Goal: Task Accomplishment & Management: Use online tool/utility

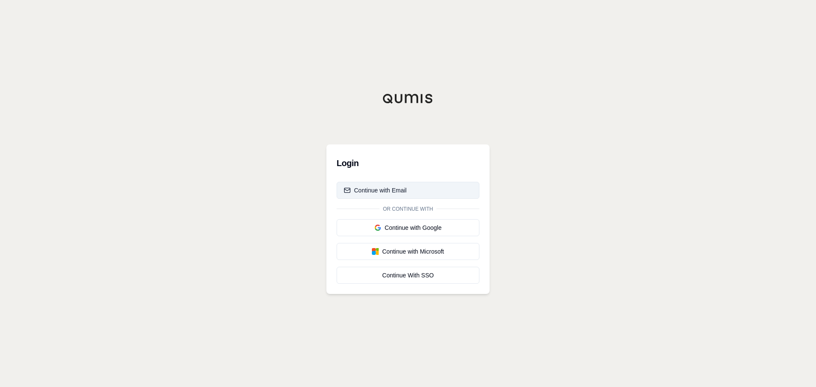
click at [395, 186] on div "Continue with Email" at bounding box center [375, 190] width 63 height 8
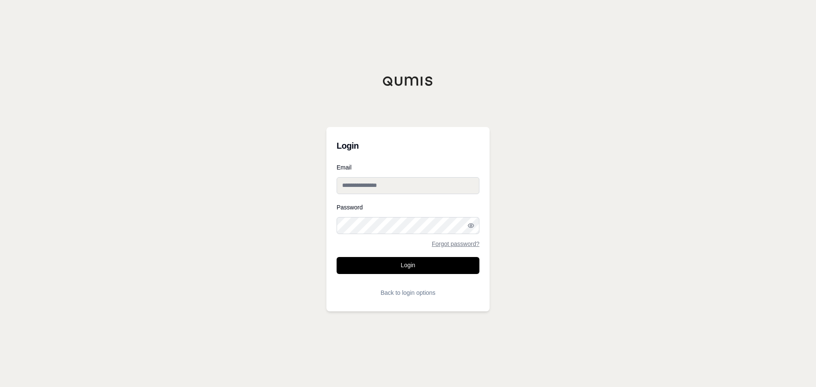
click at [395, 184] on input "Email" at bounding box center [407, 185] width 143 height 17
paste input "**********"
type input "**********"
click at [387, 262] on button "Login" at bounding box center [407, 265] width 143 height 17
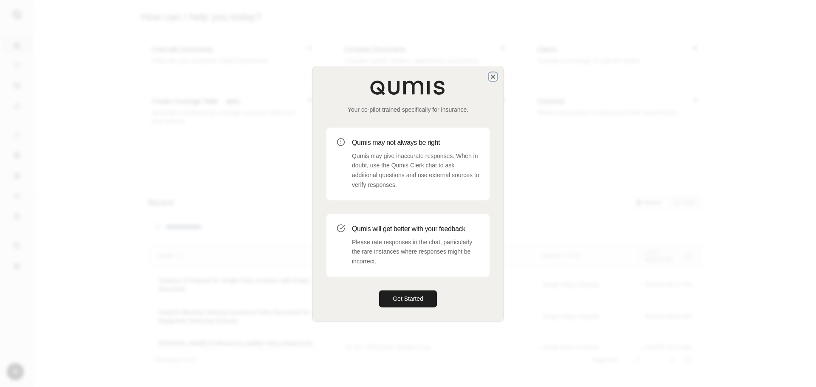
click at [494, 75] on icon "button" at bounding box center [492, 76] width 3 height 3
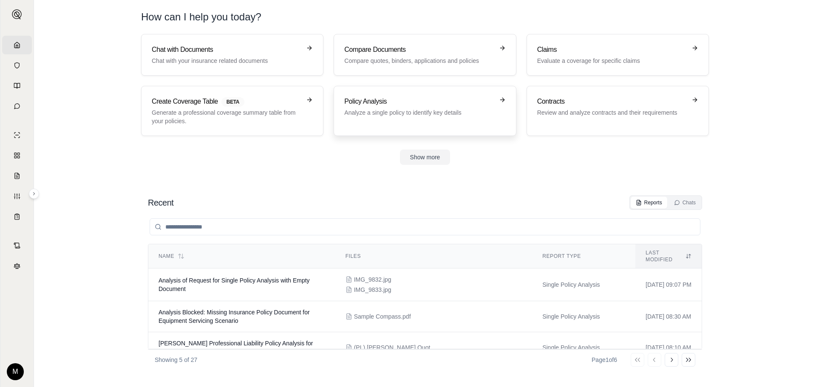
click at [488, 102] on h3 "Policy Analysis" at bounding box center [418, 101] width 149 height 10
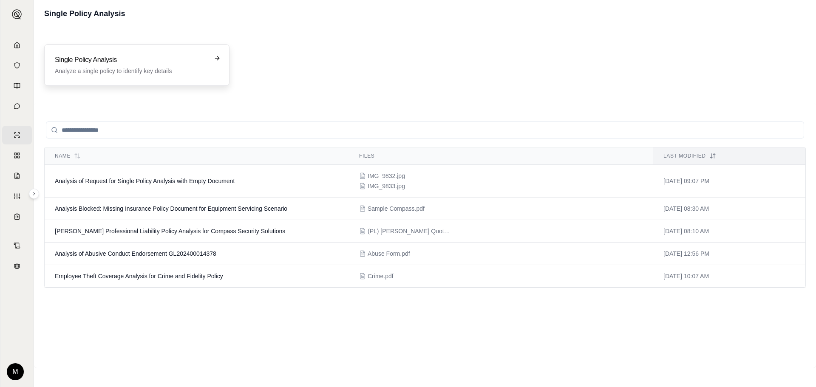
click at [215, 59] on icon at bounding box center [217, 58] width 7 height 7
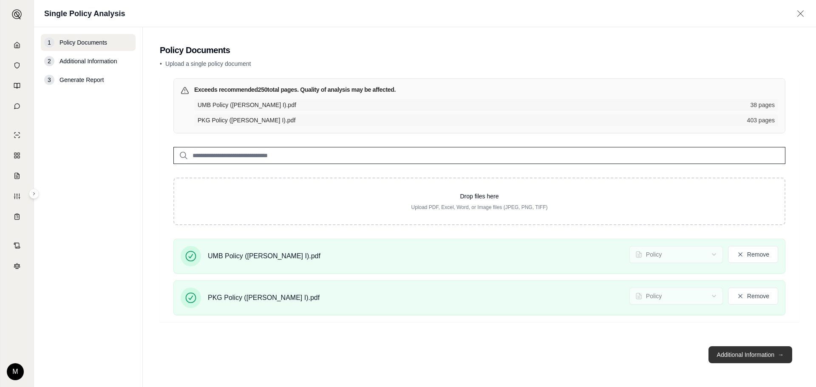
click at [742, 354] on button "Additional Information →" at bounding box center [750, 354] width 84 height 17
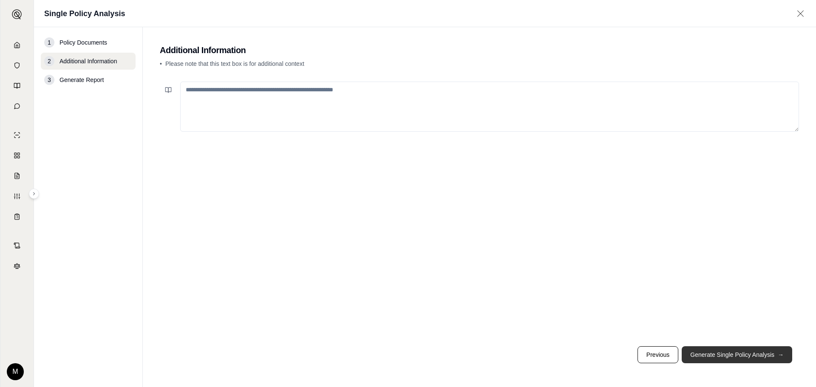
click at [757, 359] on button "Generate Single Policy Analysis →" at bounding box center [736, 354] width 110 height 17
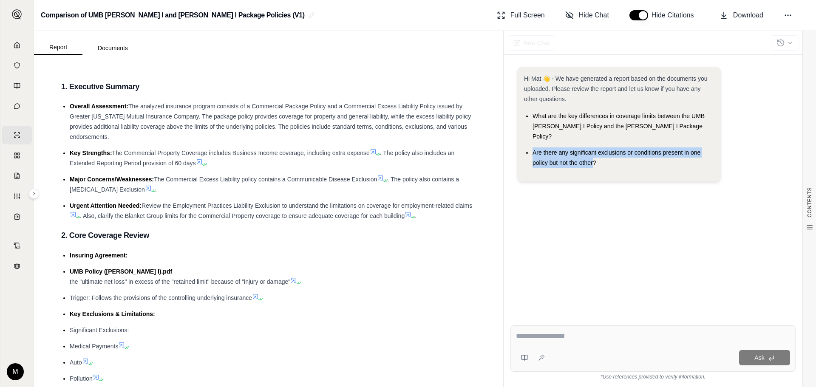
drag, startPoint x: 532, startPoint y: 141, endPoint x: 593, endPoint y: 154, distance: 62.5
click at [593, 154] on ul "What are the key differences in coverage limits between the UMB [PERSON_NAME] I…" at bounding box center [619, 139] width 190 height 57
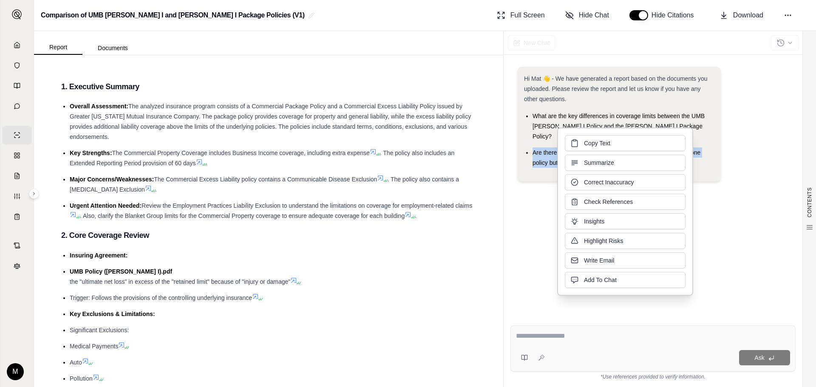
click at [543, 153] on span "Are there any significant exclusions or conditions present in one policy but no…" at bounding box center [616, 157] width 168 height 17
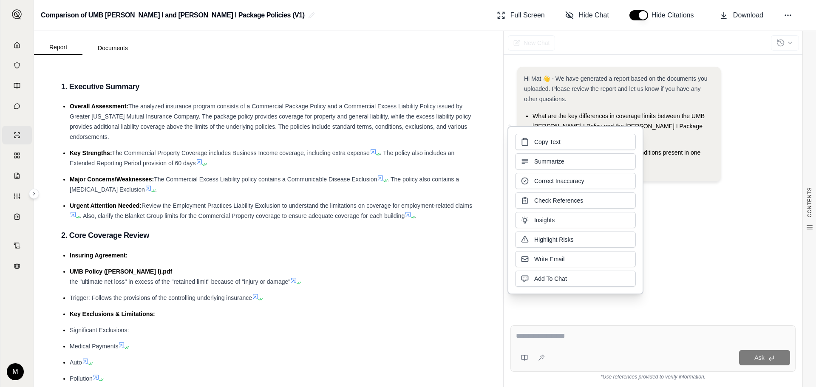
click at [245, 150] on span "The Commercial Property Coverage includes Business Income coverage, including e…" at bounding box center [240, 153] width 257 height 7
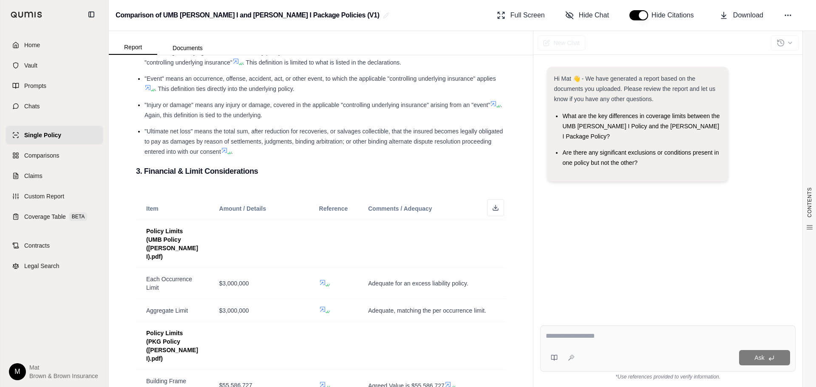
scroll to position [658, 0]
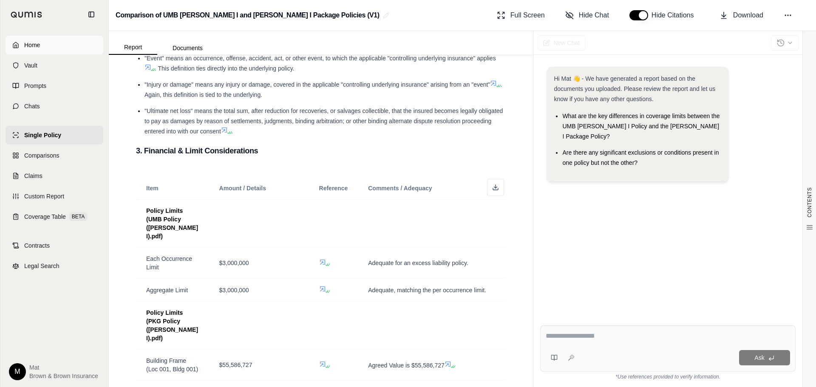
click at [41, 40] on link "Home" at bounding box center [55, 45] width 98 height 19
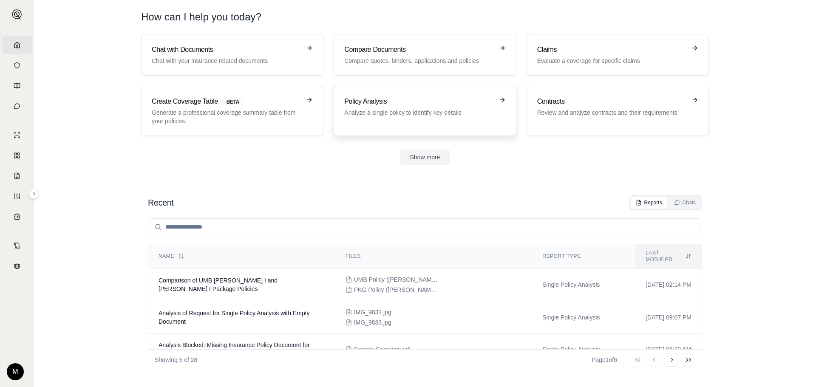
click at [403, 123] on div "Policy Analysis Analyze a single policy to identify key details" at bounding box center [424, 110] width 161 height 29
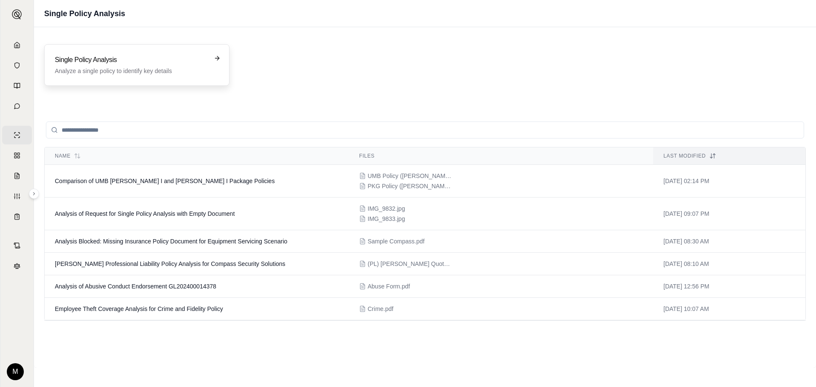
click at [172, 62] on h3 "Single Policy Analysis" at bounding box center [131, 60] width 152 height 10
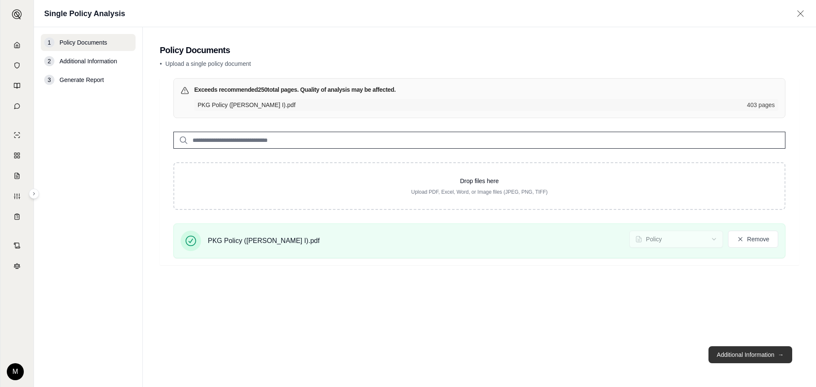
click at [726, 352] on button "Additional Information →" at bounding box center [750, 354] width 84 height 17
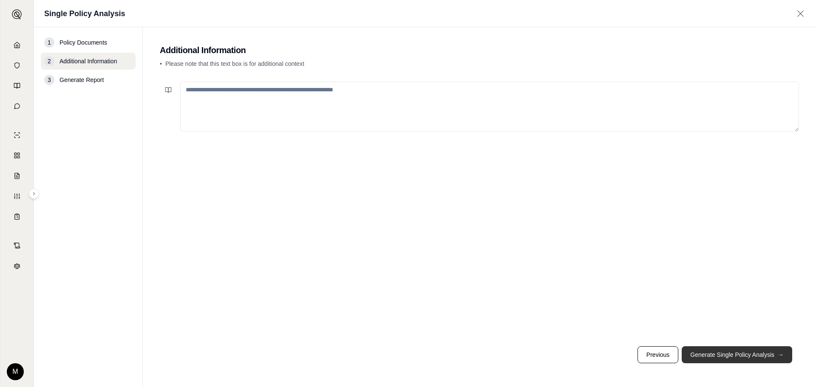
click at [726, 352] on button "Generate Single Policy Analysis →" at bounding box center [736, 354] width 110 height 17
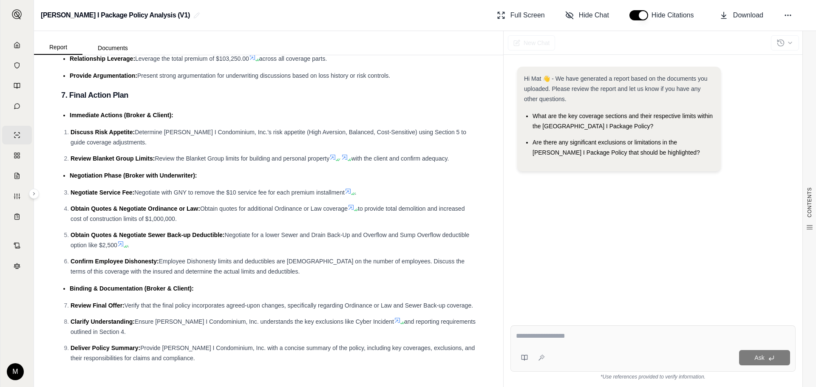
scroll to position [2510, 0]
click at [603, 341] on textarea at bounding box center [653, 336] width 274 height 10
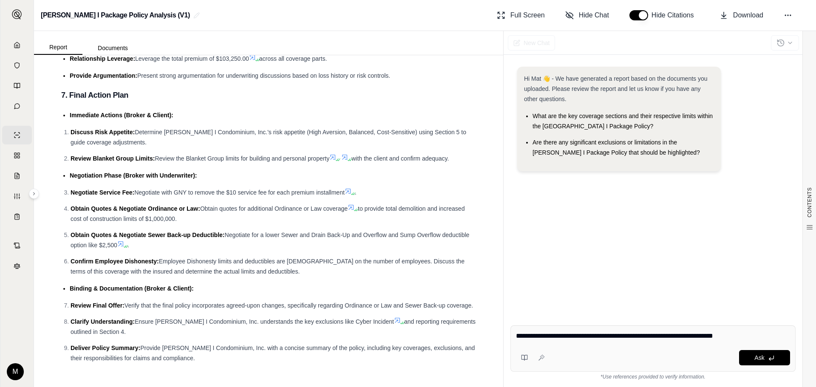
type textarea "**********"
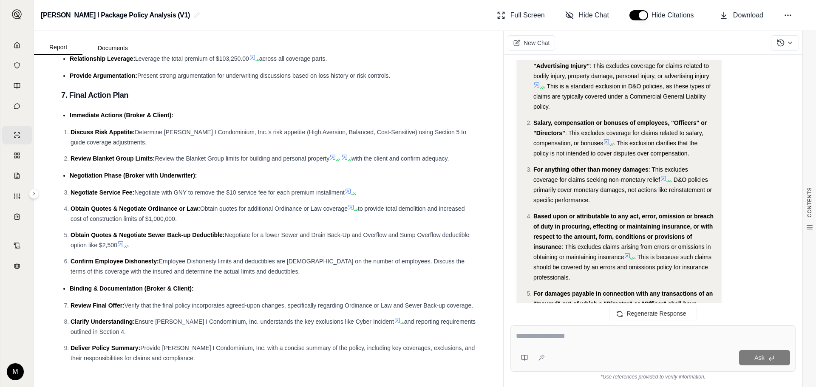
scroll to position [651, 0]
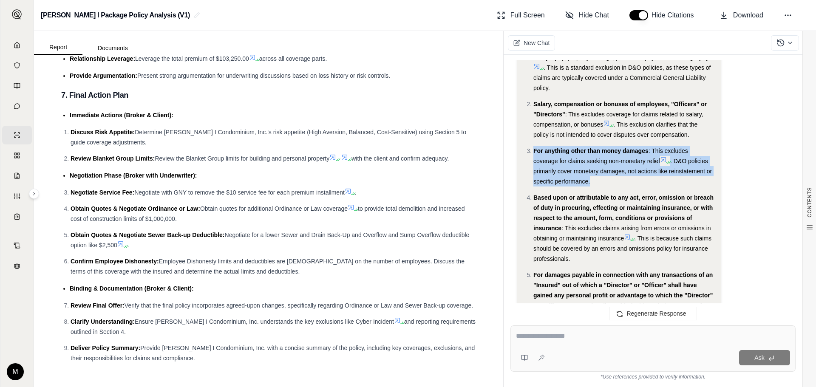
drag, startPoint x: 528, startPoint y: 150, endPoint x: 591, endPoint y: 181, distance: 70.5
click at [591, 181] on li "For anything other than money damages : This excludes coverage for claims seeki…" at bounding box center [623, 166] width 181 height 41
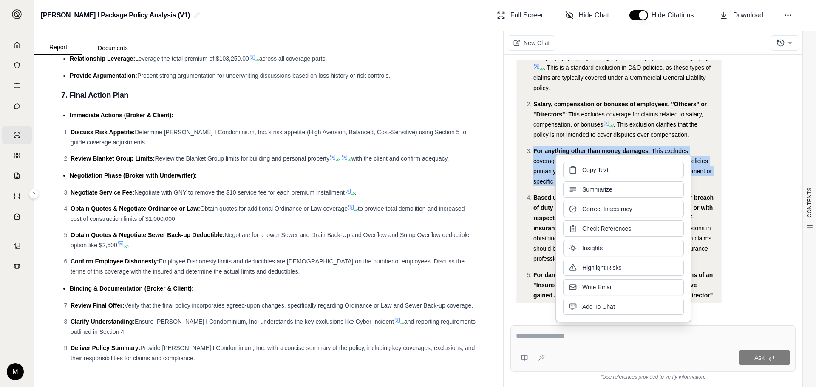
copy li "For anything other than money damages : This excludes coverage for claims seeki…"
click at [536, 135] on span ". This exclusion clarifies that the policy is not intended to cover disputes ov…" at bounding box center [615, 129] width 164 height 17
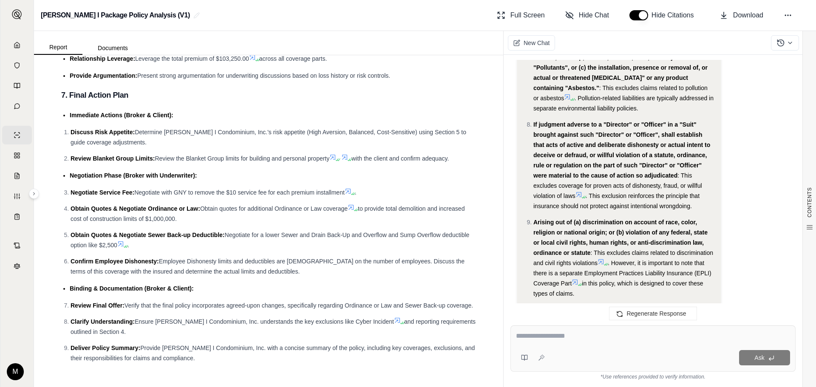
scroll to position [1076, 0]
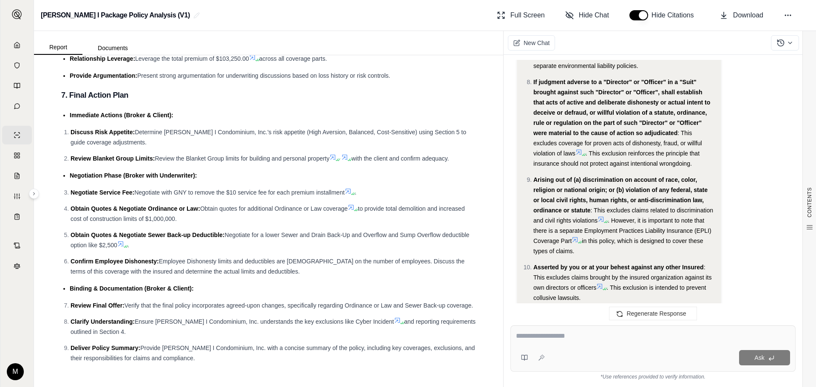
drag, startPoint x: 523, startPoint y: 178, endPoint x: 582, endPoint y: 250, distance: 92.9
click at [582, 250] on div "Okay, I will break down the Directors & Officers Liability Coverage Part (Real …" at bounding box center [618, 173] width 203 height 2036
copy li "Arising out of (a) discrimination on account of race, color, religion or nation…"
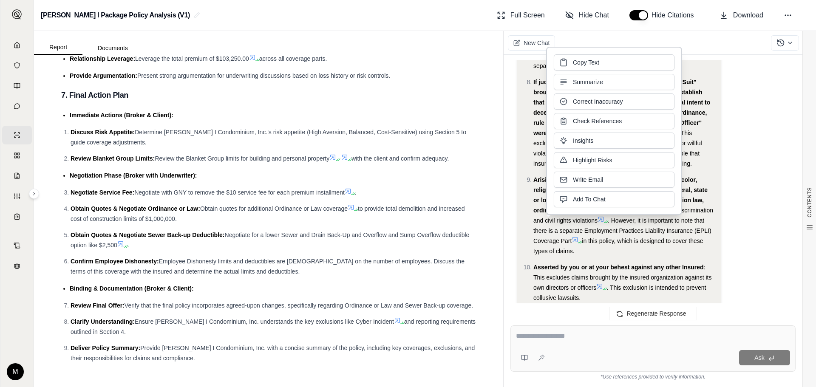
scroll to position [1118, 0]
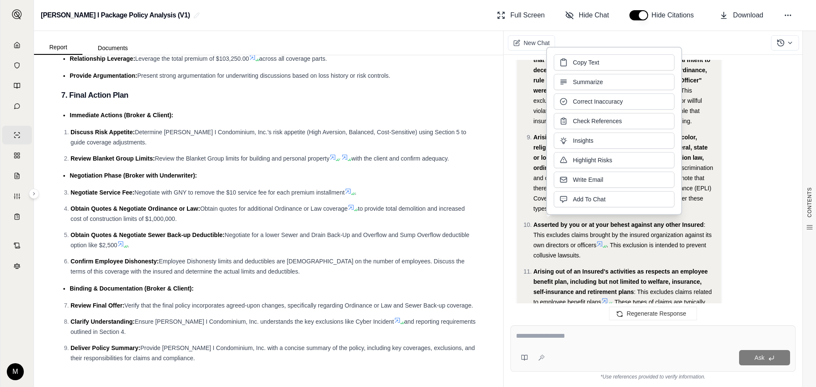
click at [649, 240] on li "Asserted by you or at your behest against any other Insured : This excludes cla…" at bounding box center [623, 240] width 181 height 41
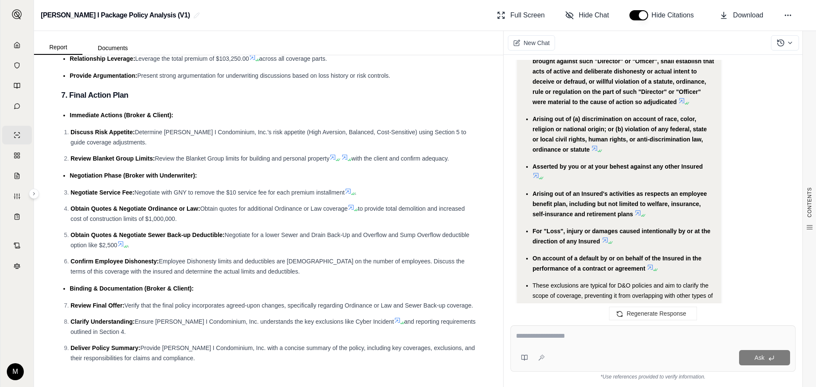
scroll to position [1968, 0]
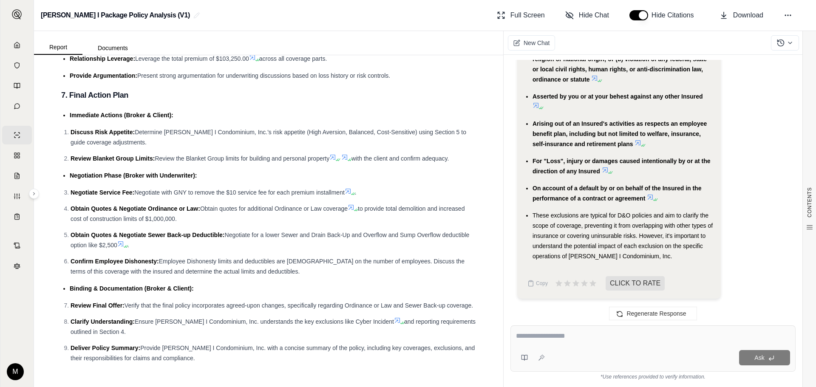
click at [555, 337] on textarea at bounding box center [653, 336] width 274 height 10
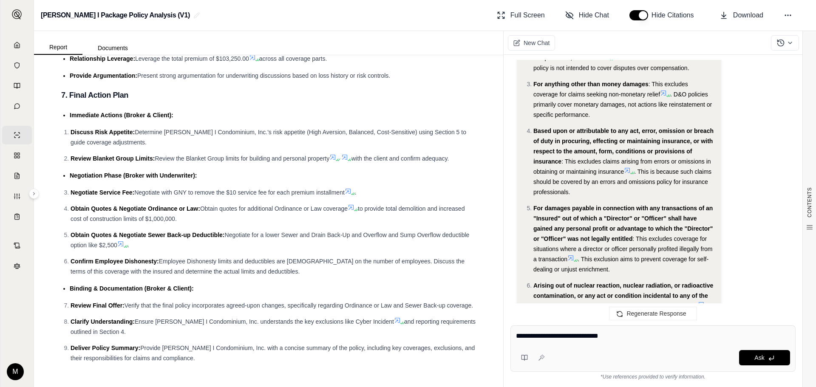
scroll to position [694, 0]
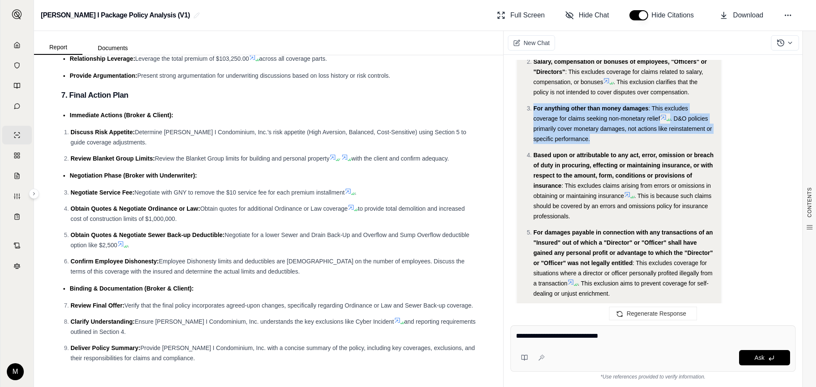
drag, startPoint x: 525, startPoint y: 107, endPoint x: 602, endPoint y: 142, distance: 84.8
copy li "For anything other than money damages : This excludes coverage for claims seeki…"
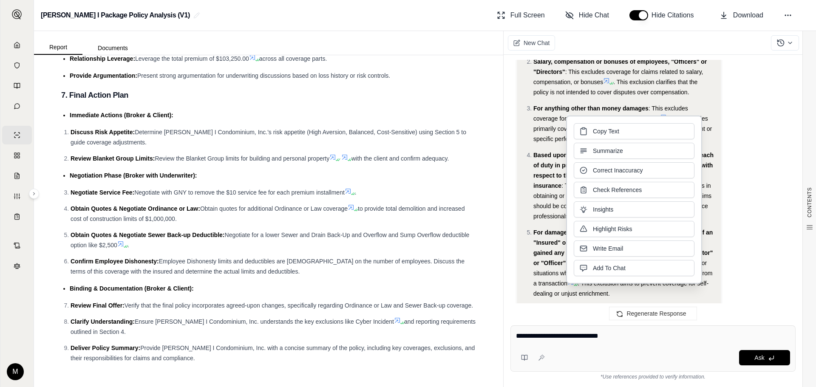
click at [628, 332] on textarea "**********" at bounding box center [653, 336] width 274 height 10
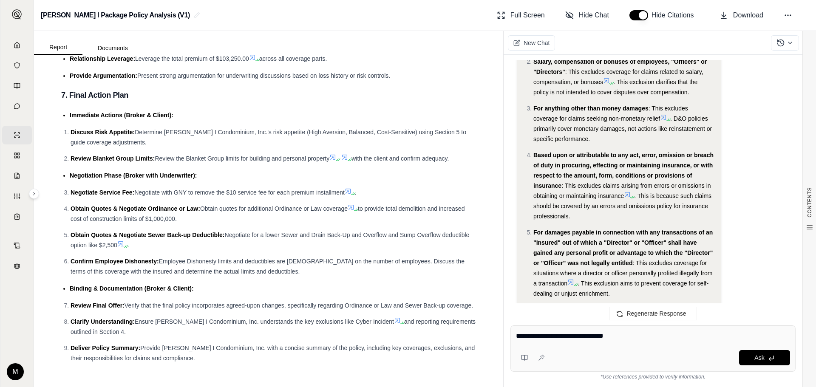
paste textarea "**********"
type textarea "**********"
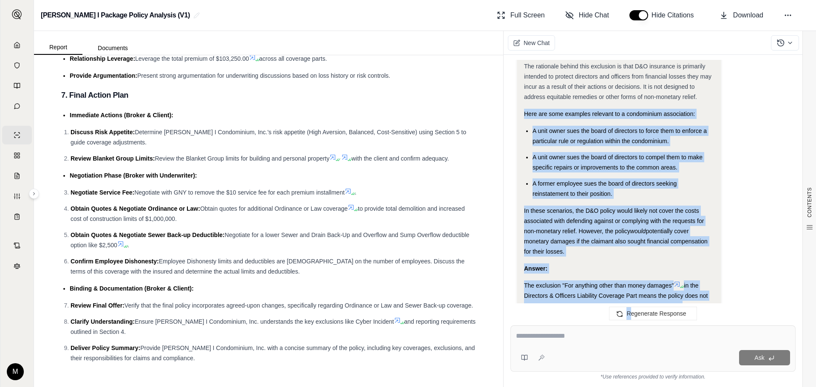
scroll to position [2699, 0]
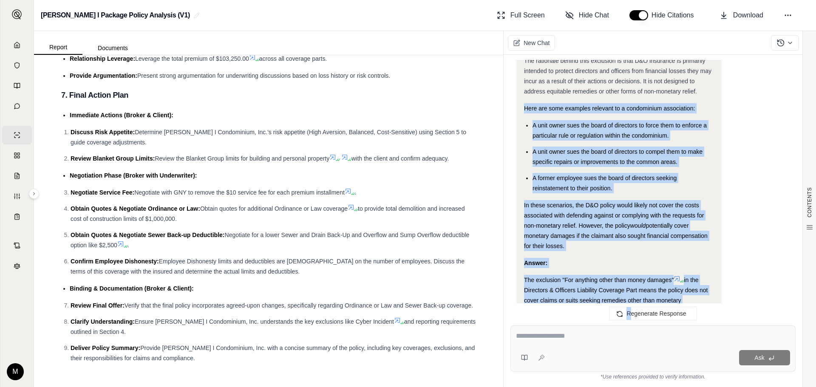
drag, startPoint x: 520, startPoint y: 162, endPoint x: 589, endPoint y: 244, distance: 107.1
click at [589, 244] on div "Analysis: Okay, I need to elaborate on the exclusion "For anything other than m…" at bounding box center [618, 30] width 203 height 767
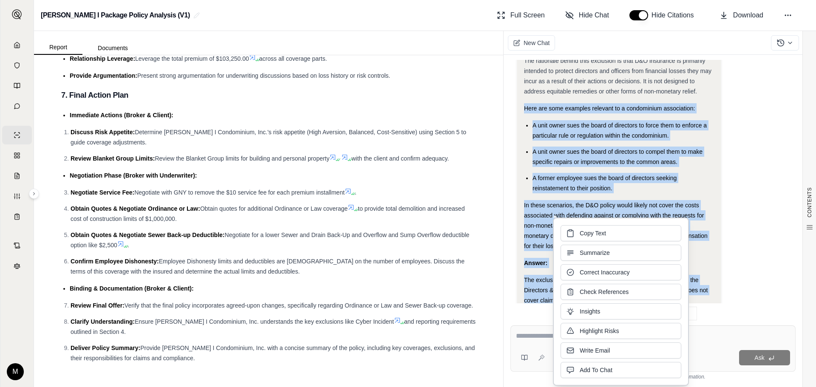
copy div "Here are some examples relevant to a condominium association: A unit owner sues…"
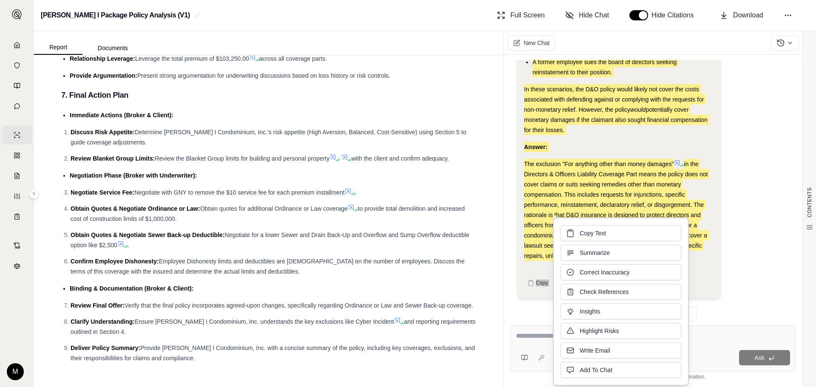
scroll to position [2741, 0]
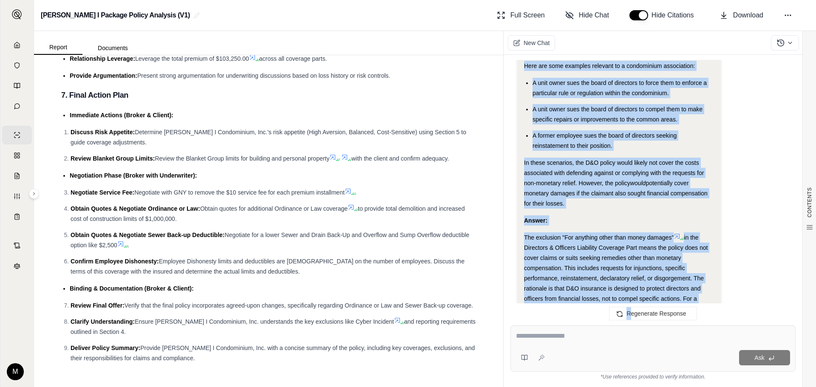
click at [627, 163] on span "In these scenarios, the D&O policy would likely not cover the costs associated …" at bounding box center [614, 172] width 180 height 27
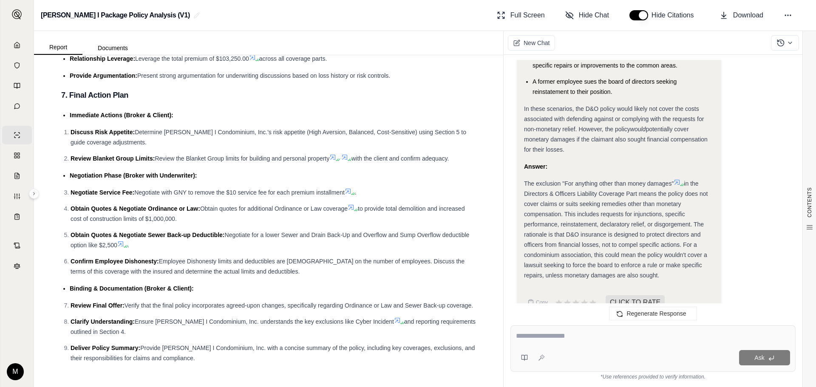
scroll to position [2815, 0]
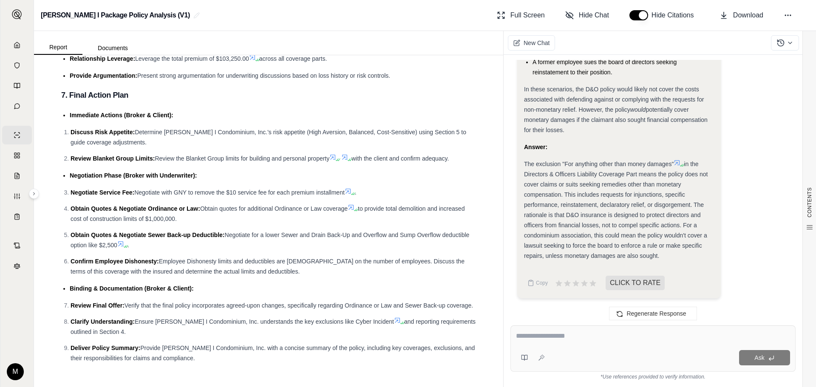
drag, startPoint x: 683, startPoint y: 224, endPoint x: 666, endPoint y: 258, distance: 37.6
click at [666, 258] on div "The exclusion "For anything other than money damages" in the Directors & Office…" at bounding box center [619, 210] width 190 height 102
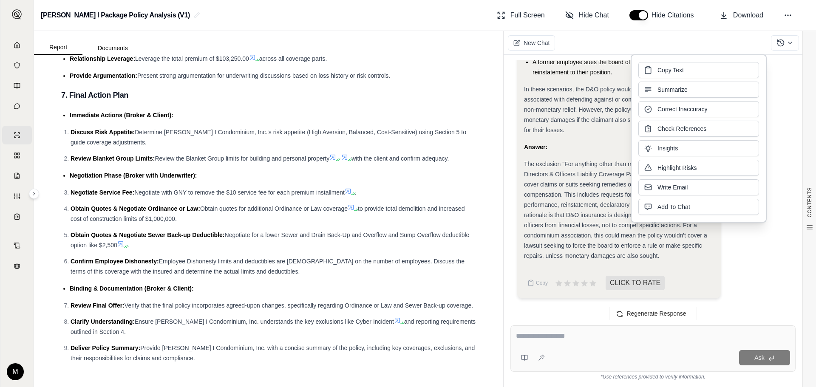
copy span "For a condominium association, this could mean the policy wouldn't cover a laws…"
click at [108, 51] on button "Documents" at bounding box center [112, 48] width 61 height 14
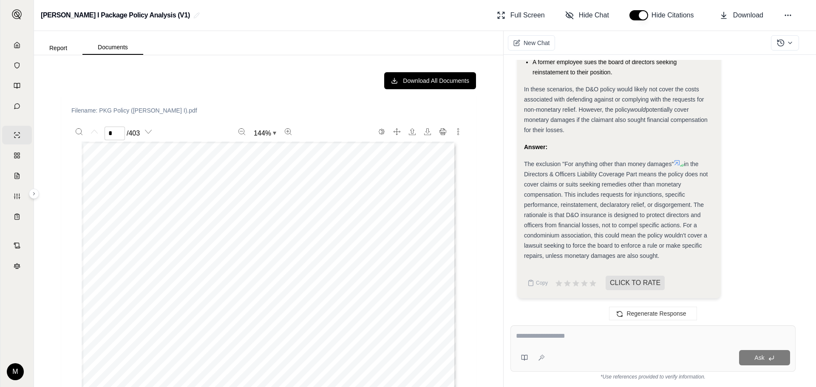
click at [268, 73] on div "Download All Documents" at bounding box center [268, 80] width 415 height 17
click at [69, 47] on button "Report" at bounding box center [58, 48] width 48 height 14
click at [110, 49] on button "Documents" at bounding box center [112, 47] width 61 height 14
type input "*"
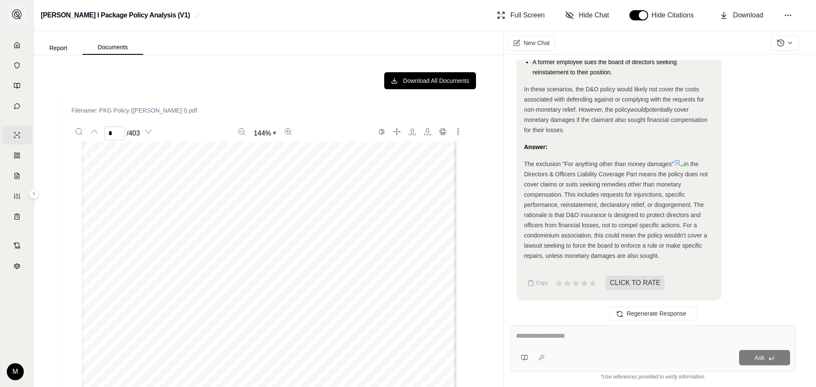
click at [23, 18] on button at bounding box center [16, 14] width 17 height 17
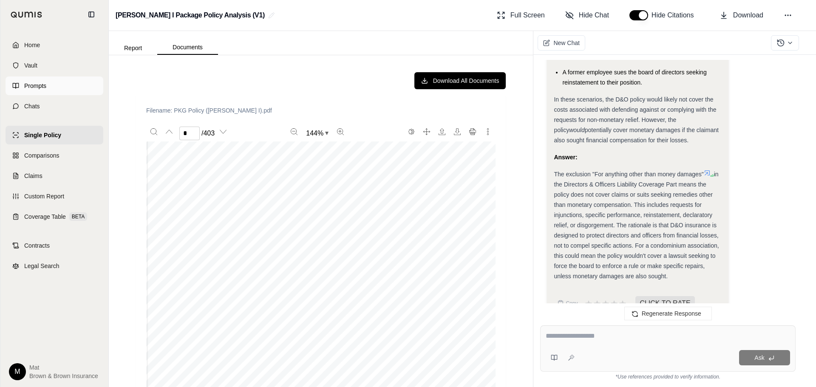
scroll to position [598, 0]
click at [68, 137] on link "Single Policy" at bounding box center [55, 135] width 98 height 19
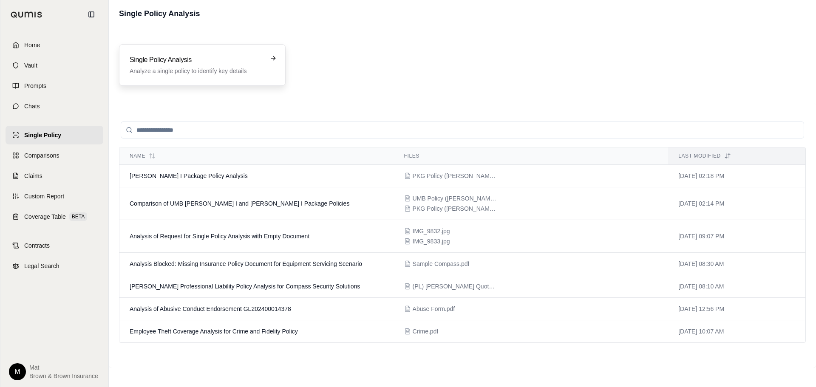
click at [223, 62] on h3 "Single Policy Analysis" at bounding box center [196, 60] width 133 height 10
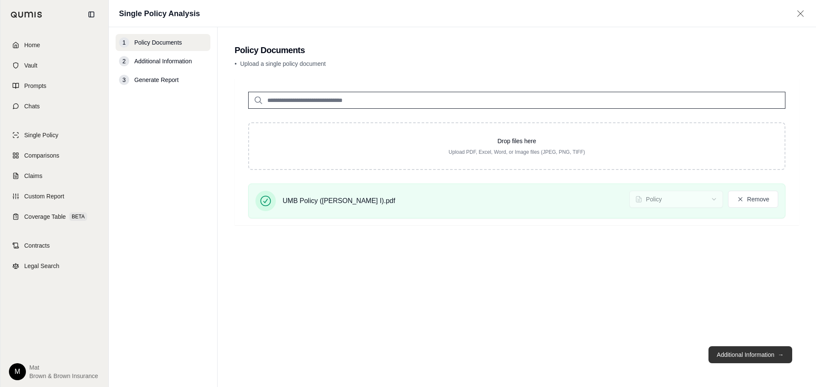
click at [765, 353] on button "Additional Information →" at bounding box center [750, 354] width 84 height 17
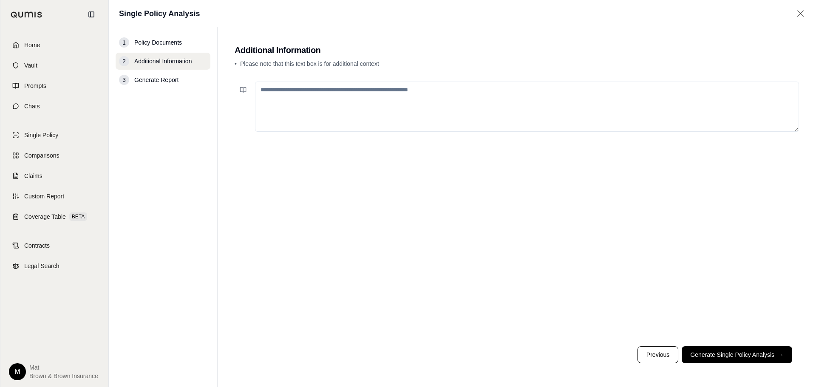
click at [354, 100] on textarea at bounding box center [527, 107] width 544 height 50
click at [758, 358] on button "Generate Single Policy Analysis →" at bounding box center [736, 354] width 110 height 17
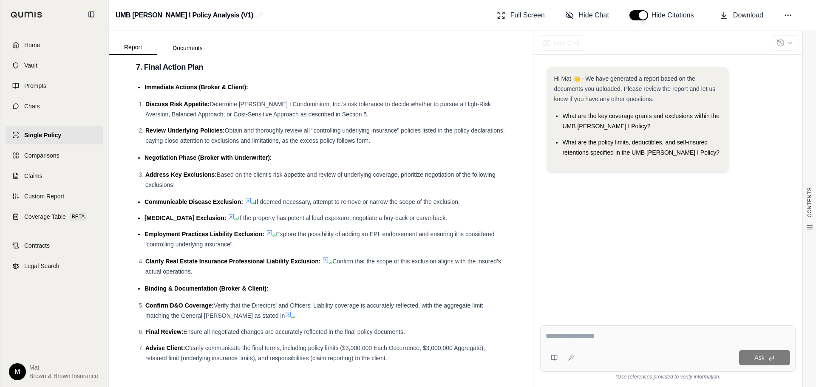
scroll to position [1965, 0]
click at [43, 44] on link "Home" at bounding box center [55, 45] width 98 height 19
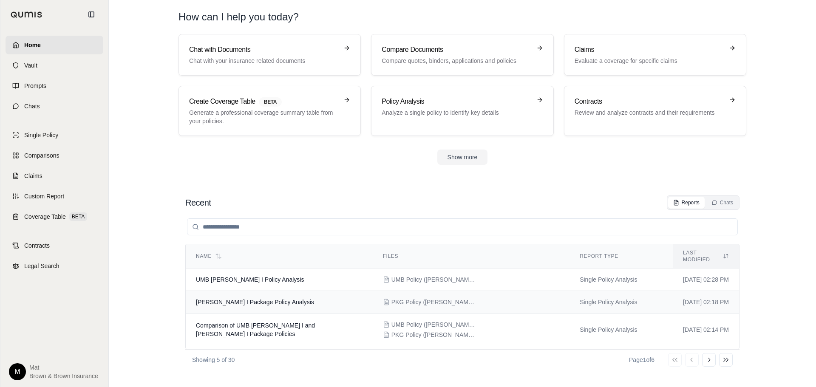
click at [254, 299] on span "[PERSON_NAME] I Package Policy Analysis" at bounding box center [255, 302] width 118 height 7
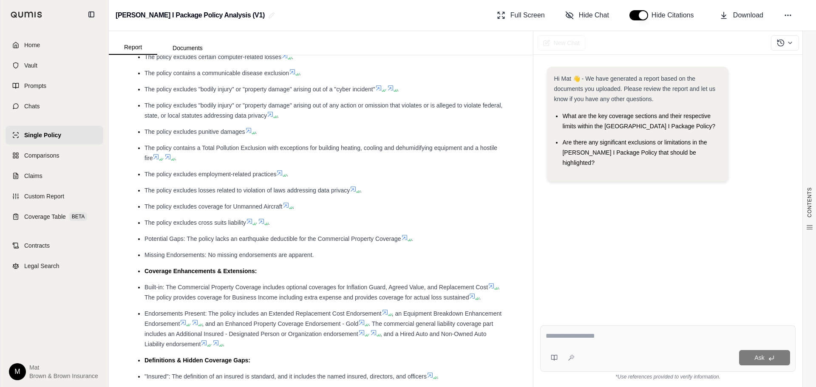
scroll to position [340, 0]
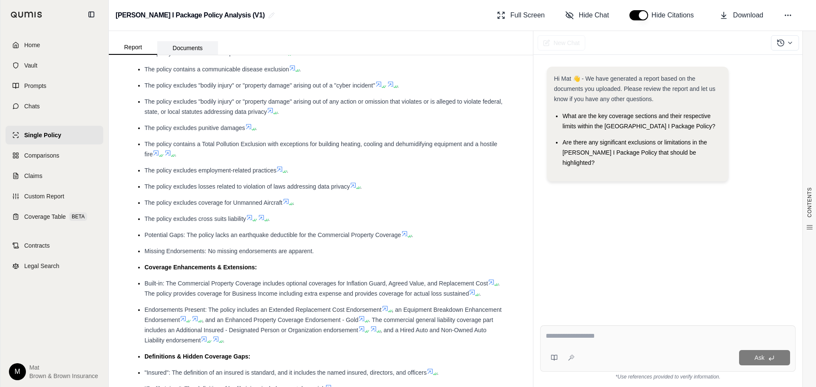
click at [180, 48] on button "Documents" at bounding box center [187, 48] width 61 height 14
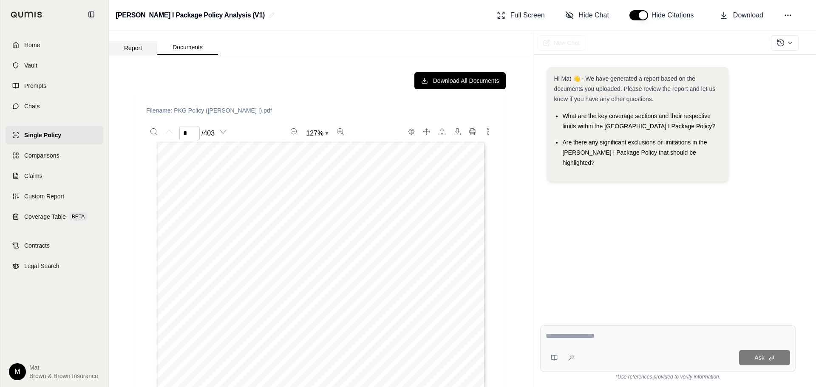
click at [141, 43] on button "Report" at bounding box center [133, 48] width 48 height 14
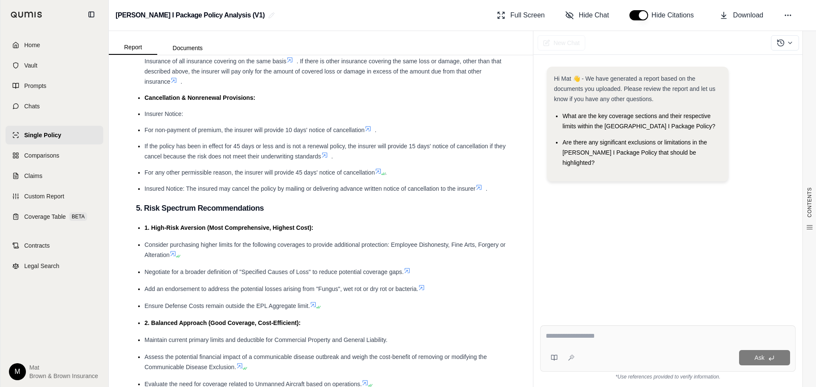
scroll to position [2039, 0]
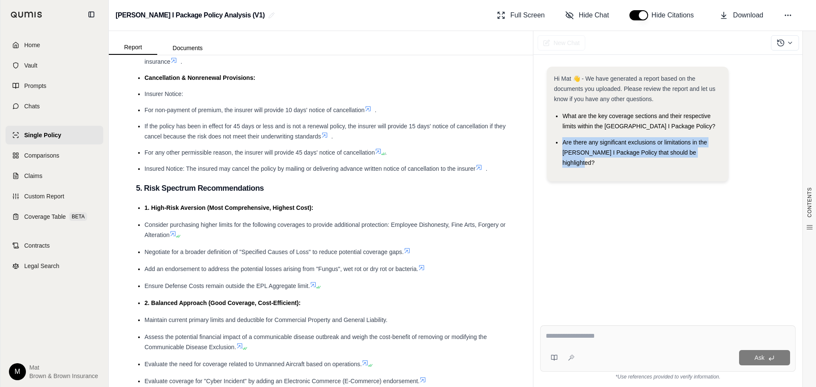
drag, startPoint x: 560, startPoint y: 142, endPoint x: 708, endPoint y: 155, distance: 148.8
click at [708, 155] on ul "What are the key coverage sections and their respective limits within the [GEOG…" at bounding box center [636, 139] width 167 height 57
copy span "Are there any significant exclusions or limitations in the [PERSON_NAME] I Pack…"
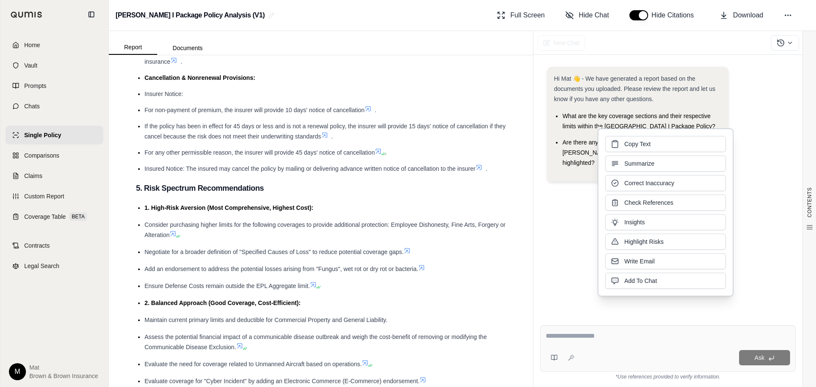
click at [573, 337] on textarea at bounding box center [667, 336] width 244 height 10
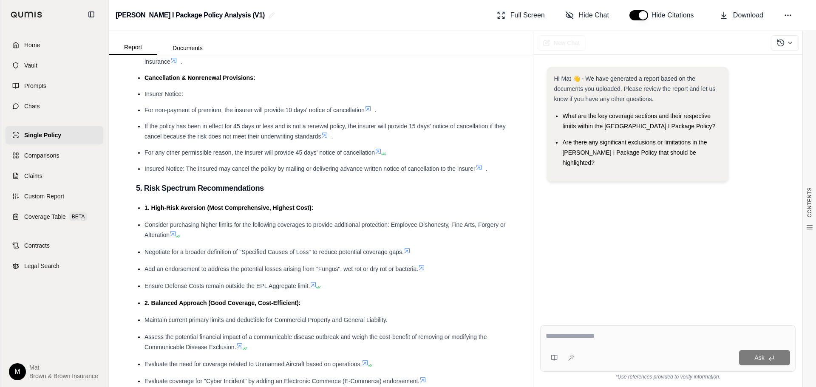
paste textarea "**********"
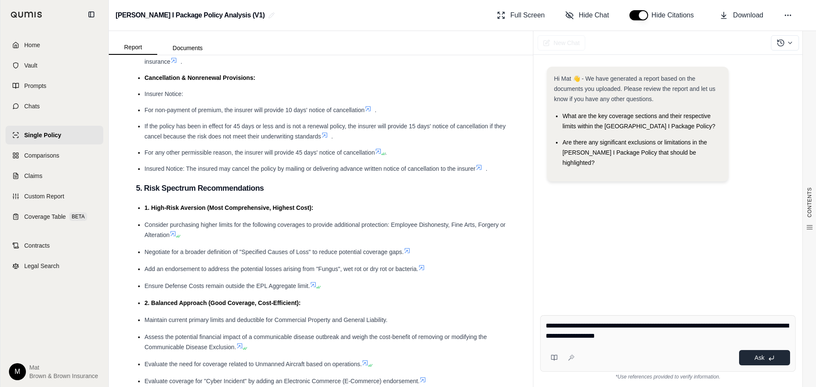
type textarea "**********"
click at [748, 358] on button "Ask" at bounding box center [764, 357] width 51 height 15
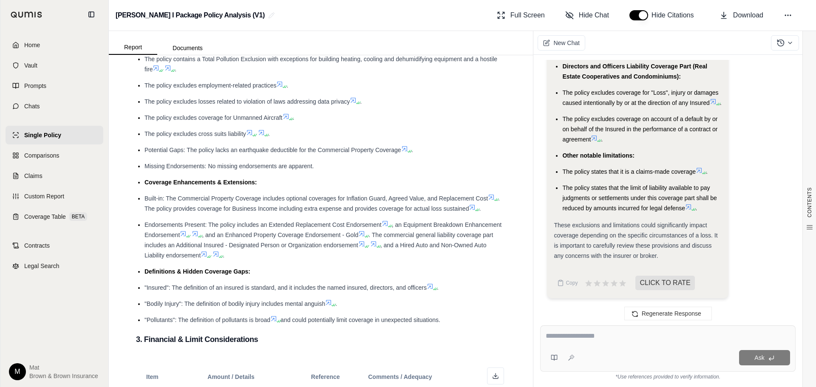
scroll to position [2536, 0]
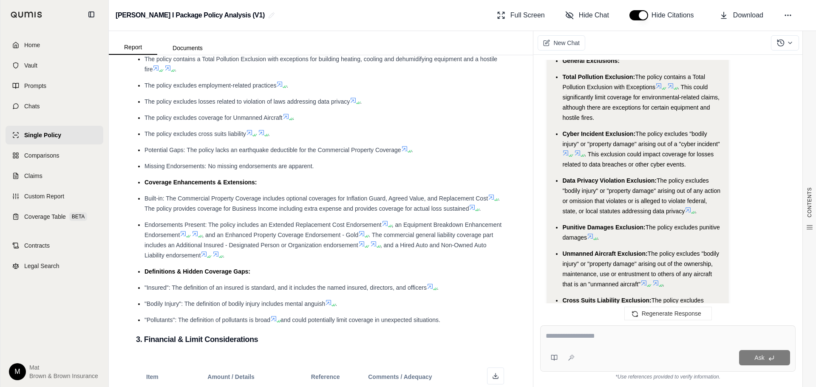
scroll to position [1996, 0]
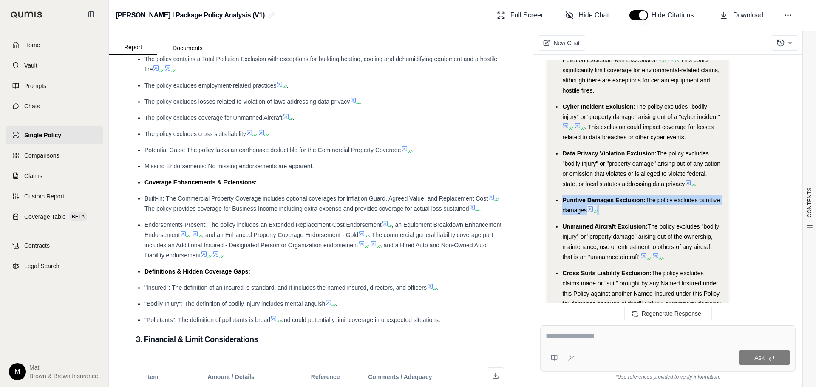
copy li "Punitive Damages Exclusion: The policy excludes punitive damages ."
drag, startPoint x: 562, startPoint y: 178, endPoint x: 617, endPoint y: 191, distance: 57.1
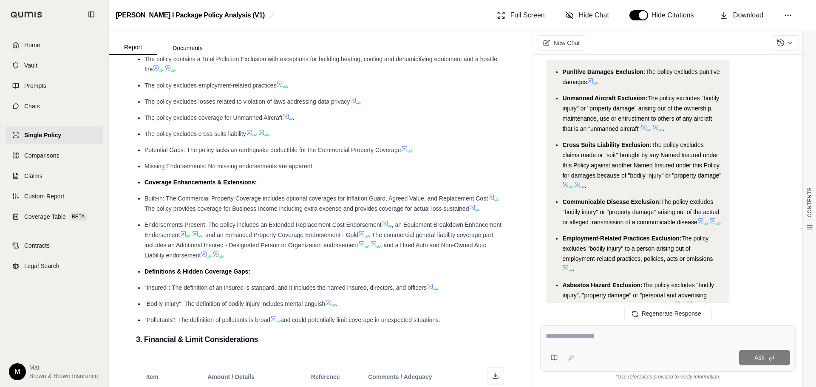
scroll to position [2166, 0]
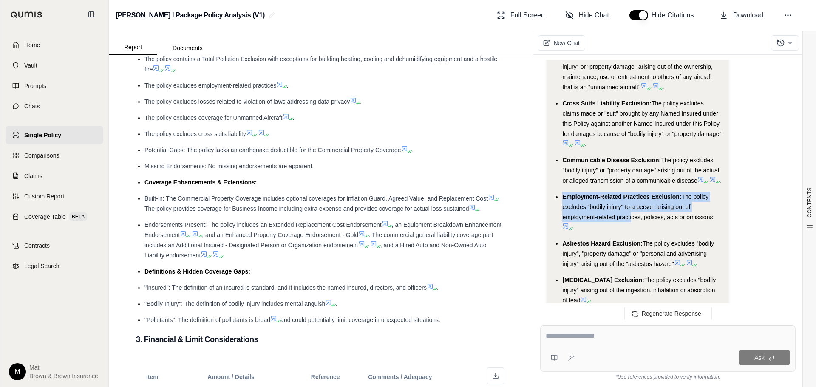
drag, startPoint x: 561, startPoint y: 187, endPoint x: 630, endPoint y: 209, distance: 72.3
click at [630, 209] on ul "General Exclusions: Total Pollution Exclusion: The policy contains a Total Poll…" at bounding box center [636, 242] width 167 height 767
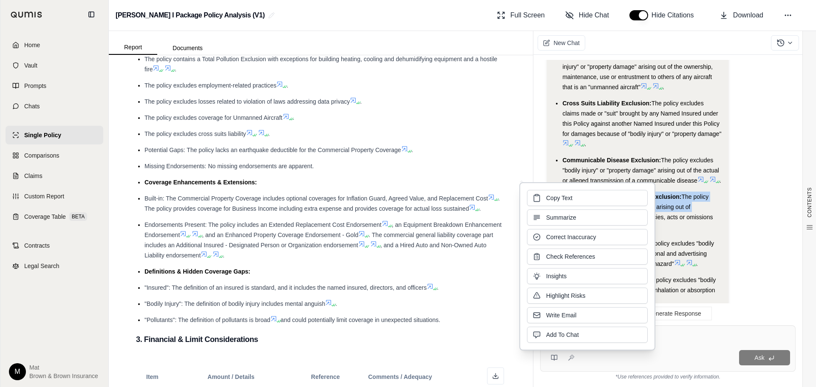
copy li "Employment-Related Practices Exclusion: The policy excludes "bodily injury" to …"
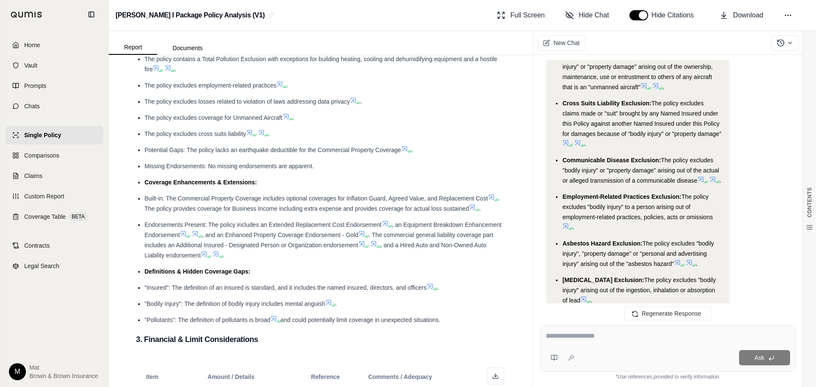
click at [689, 206] on span "The policy excludes "bodily injury" to a person arising out of employment-relat…" at bounding box center [637, 206] width 150 height 27
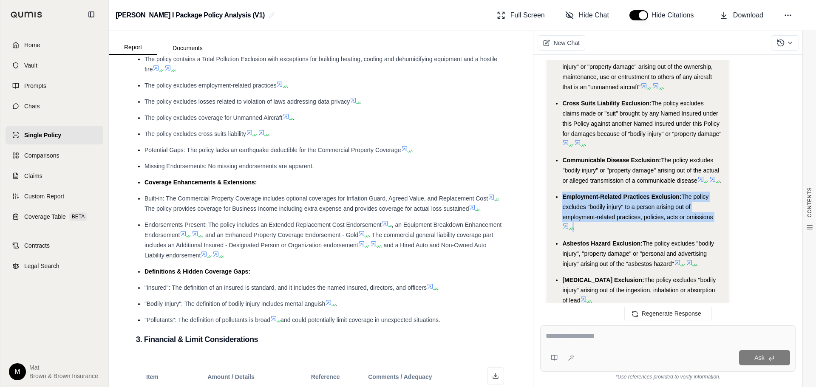
drag, startPoint x: 561, startPoint y: 187, endPoint x: 689, endPoint y: 217, distance: 131.4
click at [689, 217] on ul "General Exclusions: Total Pollution Exclusion: The policy contains a Total Poll…" at bounding box center [636, 242] width 167 height 767
copy li "Employment-Related Practices Exclusion: The policy excludes "bodily injury" to …"
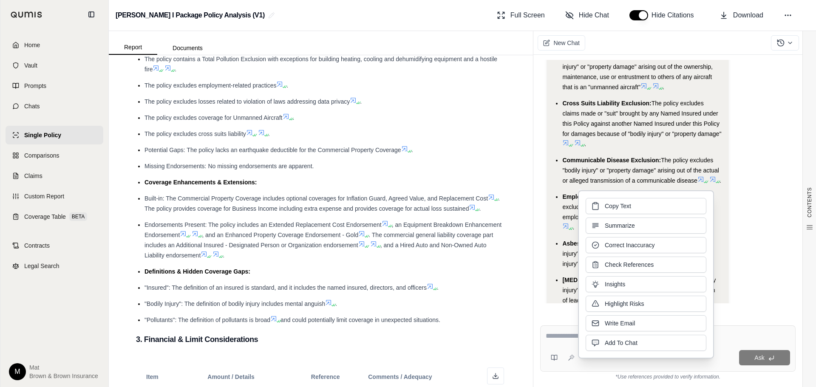
click at [633, 157] on span "The policy excludes "bodily injury" or "property damage" arising out of the act…" at bounding box center [640, 170] width 157 height 27
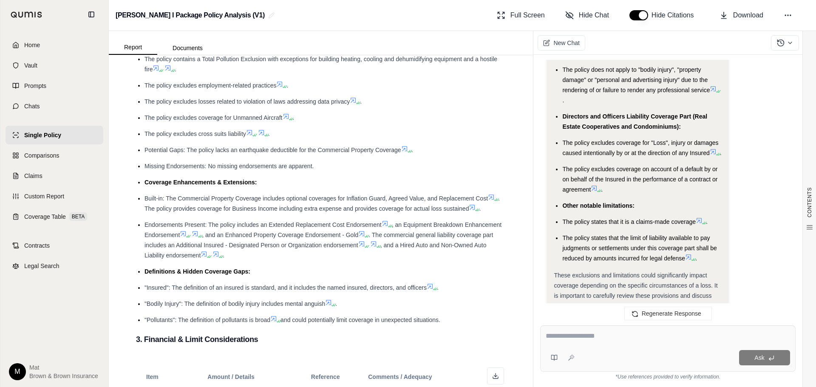
scroll to position [2549, 0]
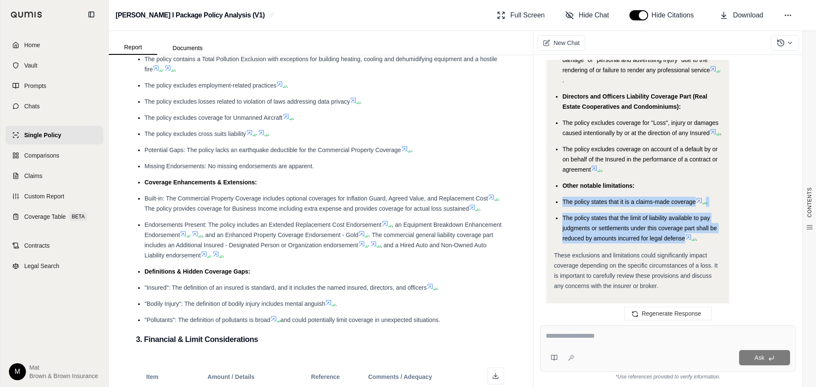
drag, startPoint x: 562, startPoint y: 203, endPoint x: 688, endPoint y: 241, distance: 131.5
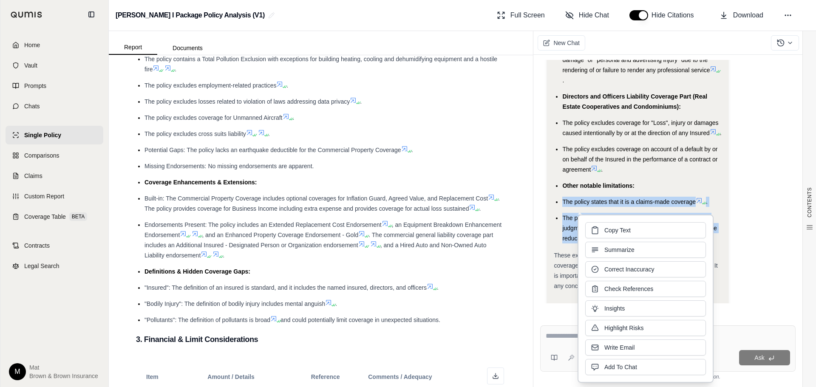
copy ul "The policy states that it is a claims-made coverage . The policy states that th…"
drag, startPoint x: 652, startPoint y: 170, endPoint x: 647, endPoint y: 170, distance: 5.1
click at [652, 170] on li "The policy excludes coverage on account of a default by or on behalf of the Ins…" at bounding box center [641, 159] width 159 height 31
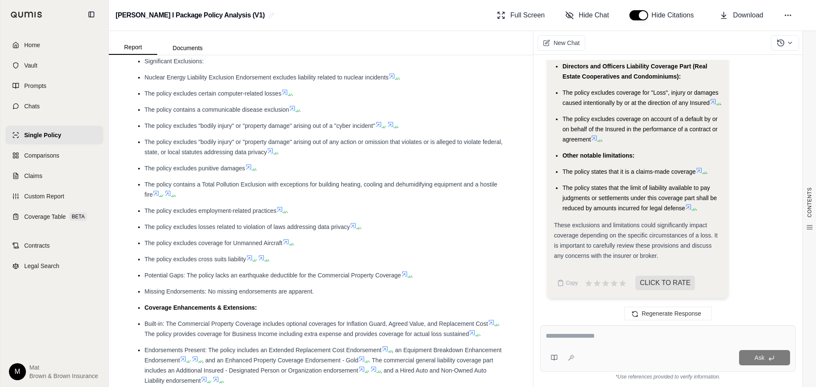
scroll to position [85, 0]
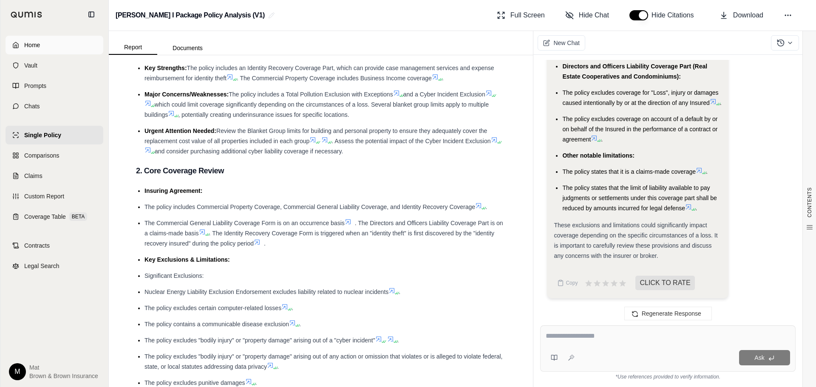
click at [41, 49] on link "Home" at bounding box center [55, 45] width 98 height 19
